Goal: Task Accomplishment & Management: Manage account settings

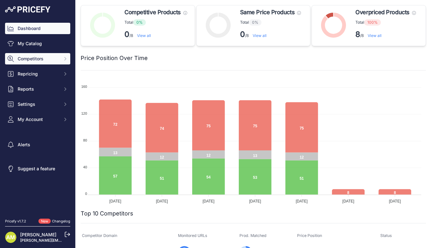
click at [63, 59] on icon "Sidebar" at bounding box center [65, 58] width 5 height 5
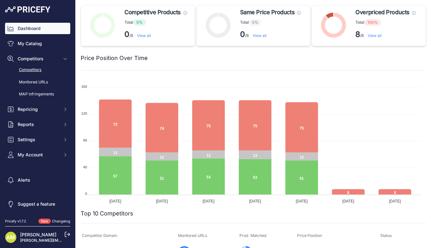
click at [37, 70] on link "Competitors" at bounding box center [37, 69] width 65 height 11
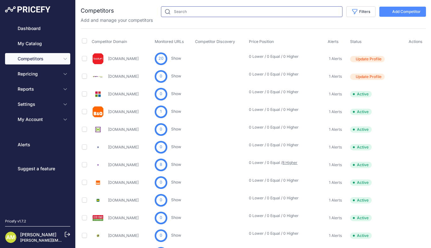
click at [185, 12] on input "text" at bounding box center [252, 11] width 182 height 11
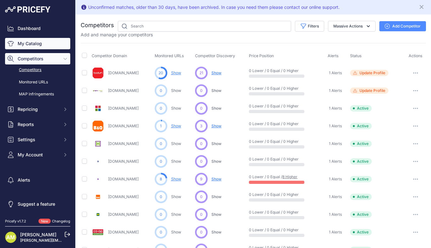
click at [30, 44] on link "My Catalog" at bounding box center [37, 43] width 65 height 11
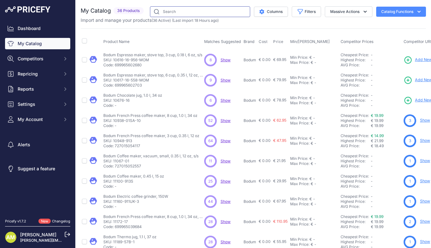
click at [167, 13] on input "text" at bounding box center [200, 11] width 100 height 11
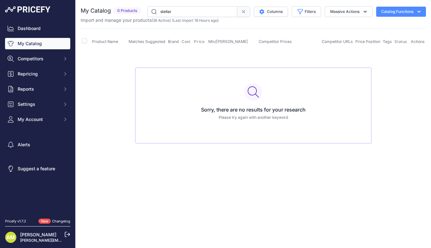
click at [163, 13] on input "stellar" at bounding box center [193, 11] width 90 height 11
drag, startPoint x: 178, startPoint y: 13, endPoint x: 152, endPoint y: 15, distance: 26.3
click at [152, 15] on input "Stellar" at bounding box center [193, 11] width 90 height 11
click at [364, 9] on icon "button" at bounding box center [365, 12] width 6 height 6
click at [345, 26] on button "Enable" at bounding box center [347, 26] width 50 height 11
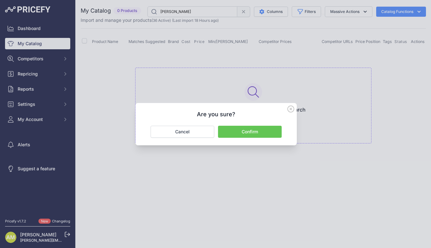
click at [290, 107] on icon at bounding box center [291, 108] width 7 height 7
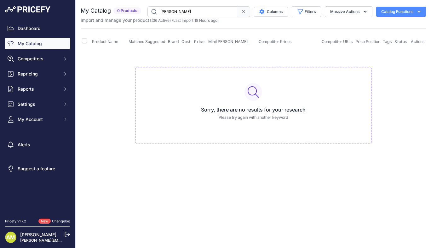
click at [414, 12] on button "Catalog Functions" at bounding box center [402, 12] width 50 height 10
click at [188, 13] on input "Weber" at bounding box center [193, 11] width 90 height 11
type input "W"
click at [38, 29] on link "Dashboard" at bounding box center [37, 28] width 65 height 11
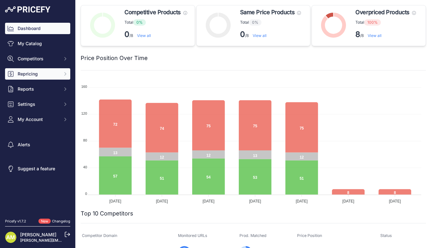
click at [50, 73] on span "Repricing" at bounding box center [38, 74] width 41 height 6
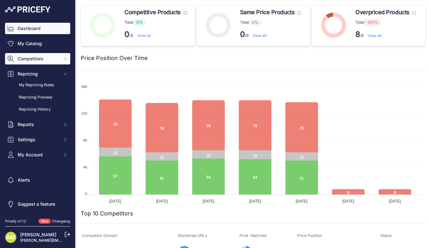
click at [55, 59] on span "Competitors" at bounding box center [38, 58] width 41 height 6
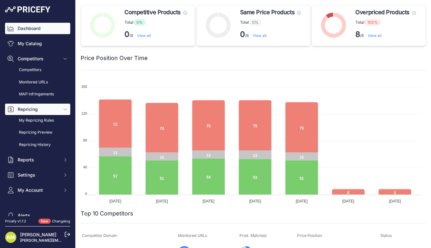
click at [52, 107] on span "Repricing" at bounding box center [38, 109] width 41 height 6
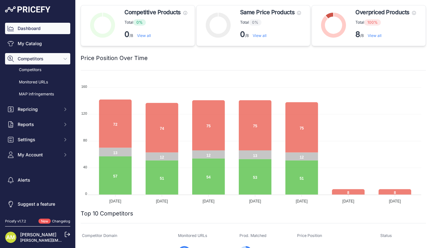
click at [67, 59] on icon "Sidebar" at bounding box center [65, 58] width 5 height 5
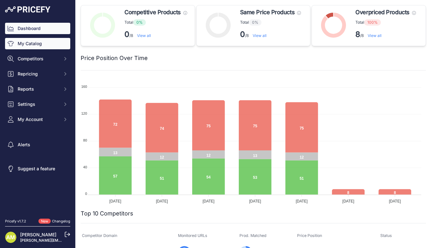
click at [42, 44] on link "My Catalog" at bounding box center [37, 43] width 65 height 11
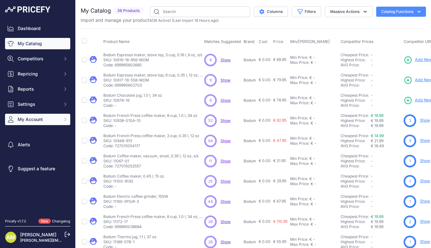
click at [55, 117] on span "My Account" at bounding box center [38, 119] width 41 height 6
click at [55, 117] on button "My Account" at bounding box center [37, 119] width 65 height 11
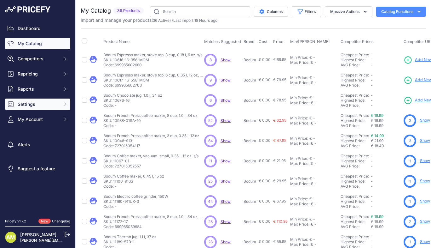
click at [58, 105] on span "Settings" at bounding box center [38, 104] width 41 height 6
click at [63, 105] on icon "Sidebar" at bounding box center [65, 104] width 5 height 5
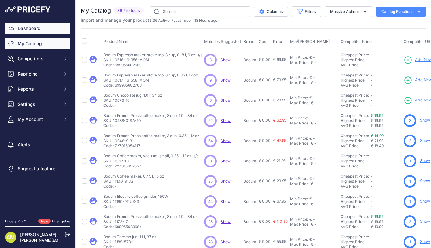
click at [53, 31] on link "Dashboard" at bounding box center [37, 28] width 65 height 11
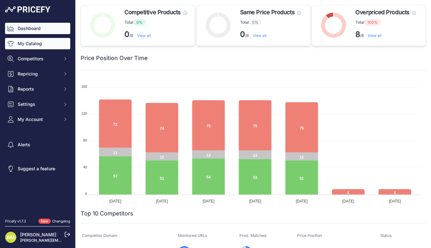
click at [14, 44] on icon "Sidebar" at bounding box center [11, 43] width 6 height 6
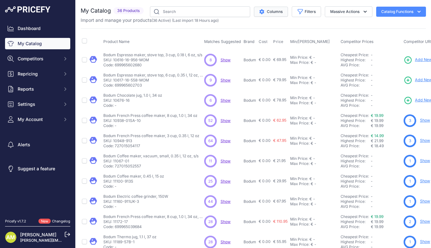
click at [274, 12] on button "Columns" at bounding box center [271, 12] width 34 height 10
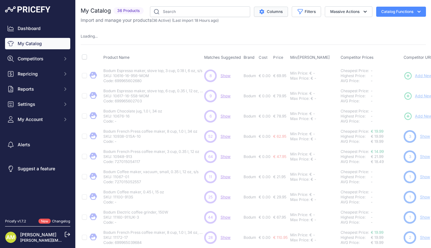
click at [274, 12] on button "Columns" at bounding box center [271, 12] width 34 height 10
click at [298, 9] on icon "button" at bounding box center [300, 11] width 5 height 5
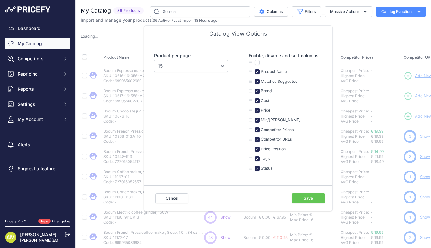
click at [219, 123] on div "Product per page 10 15 20 25 50 100" at bounding box center [191, 113] width 94 height 143
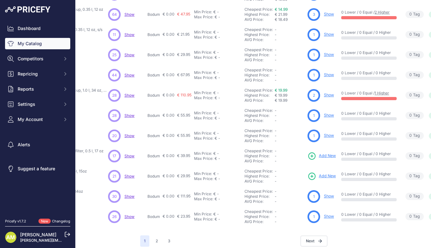
scroll to position [136, 96]
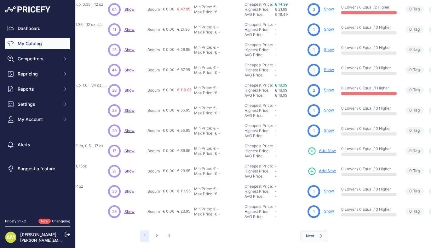
click at [309, 233] on button "Next" at bounding box center [314, 235] width 27 height 11
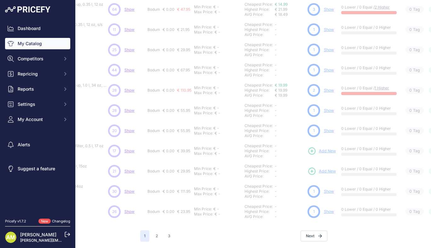
click at [140, 233] on div "Previous" at bounding box center [63, 235] width 153 height 11
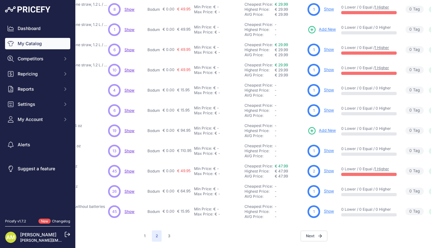
scroll to position [136, 40]
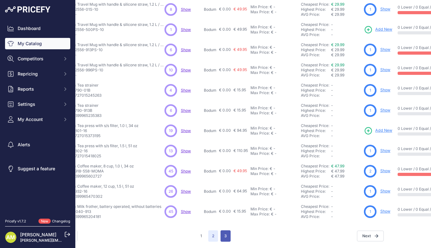
click at [223, 230] on button "3" at bounding box center [226, 235] width 10 height 11
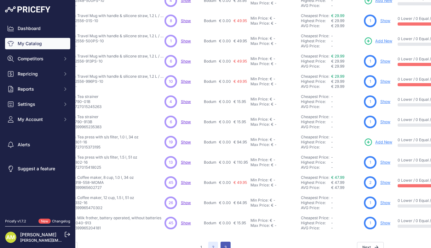
scroll to position [151, 40]
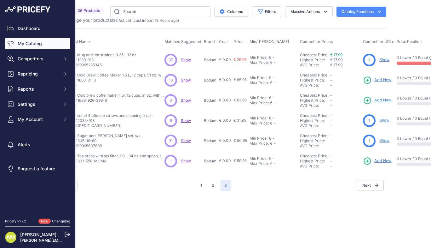
scroll to position [0, 34]
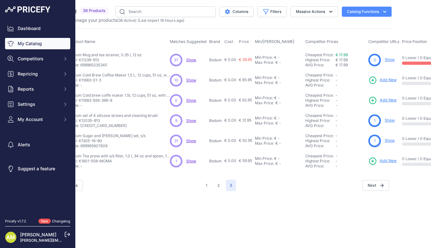
click at [28, 8] on img at bounding box center [27, 9] width 45 height 6
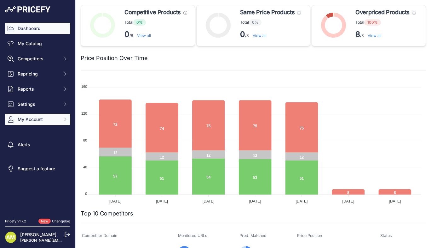
click at [38, 117] on span "My Account" at bounding box center [38, 119] width 41 height 6
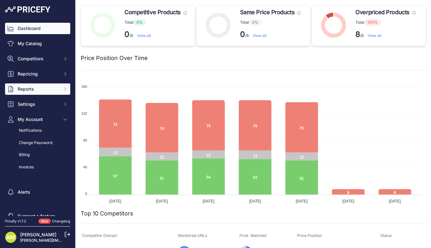
click at [30, 92] on button "Reports" at bounding box center [37, 88] width 65 height 11
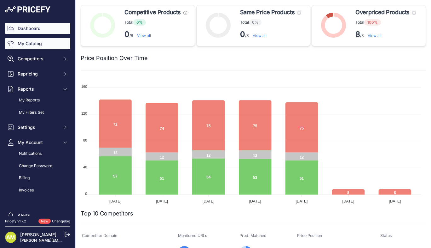
click at [22, 43] on link "My Catalog" at bounding box center [37, 43] width 65 height 11
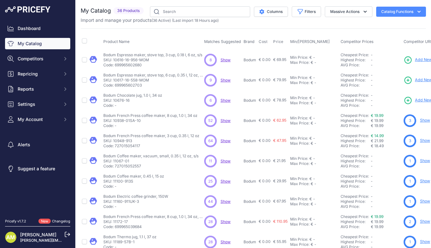
click at [106, 20] on p "Import and manage your products ( 36 Active ) (Last import 18 Hours ago)" at bounding box center [150, 20] width 138 height 6
click at [126, 14] on span "36 Products" at bounding box center [129, 10] width 30 height 7
click at [125, 15] on div "My Catalog 36 Products" at bounding box center [114, 10] width 66 height 9
click at [61, 222] on link "Changelog" at bounding box center [61, 221] width 18 height 4
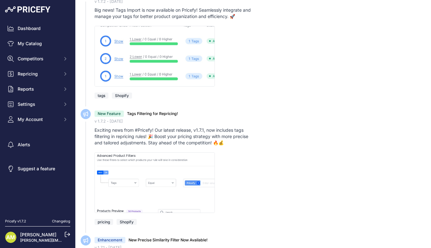
scroll to position [43, 0]
click at [48, 59] on span "Competitors" at bounding box center [38, 58] width 41 height 6
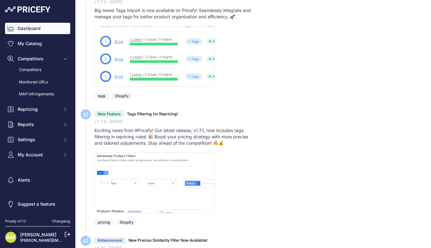
click at [33, 28] on link "Dashboard" at bounding box center [37, 28] width 65 height 11
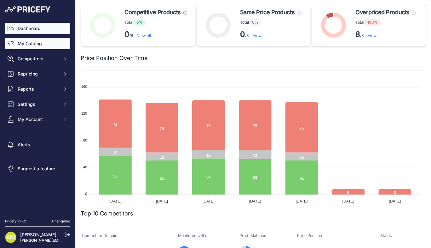
click at [45, 48] on link "My Catalog" at bounding box center [37, 43] width 65 height 11
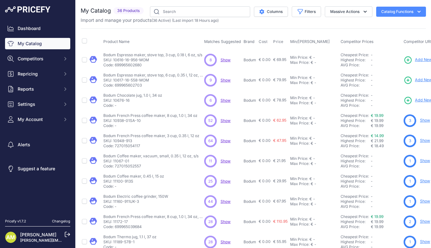
drag, startPoint x: 426, startPoint y: 21, endPoint x: 429, endPoint y: 48, distance: 27.1
click at [429, 48] on main "Close You are not connected to the internet." at bounding box center [254, 124] width 356 height 248
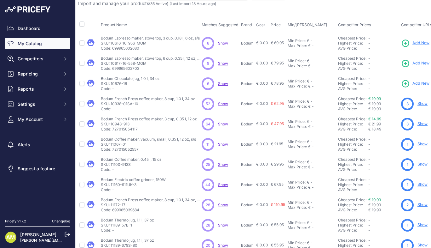
scroll to position [0, 3]
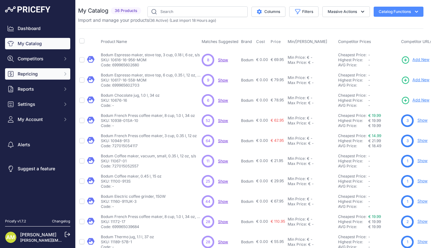
click at [61, 75] on button "Repricing" at bounding box center [37, 73] width 65 height 11
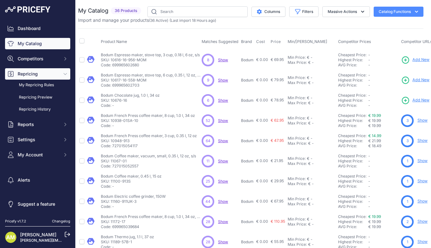
click at [61, 75] on button "Repricing" at bounding box center [37, 73] width 65 height 11
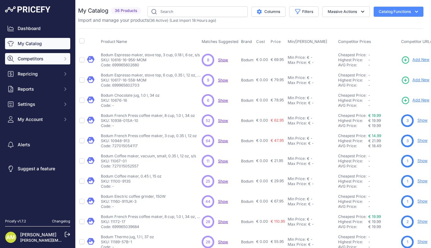
click at [57, 63] on button "Competitors" at bounding box center [37, 58] width 65 height 11
